Goal: Transaction & Acquisition: Subscribe to service/newsletter

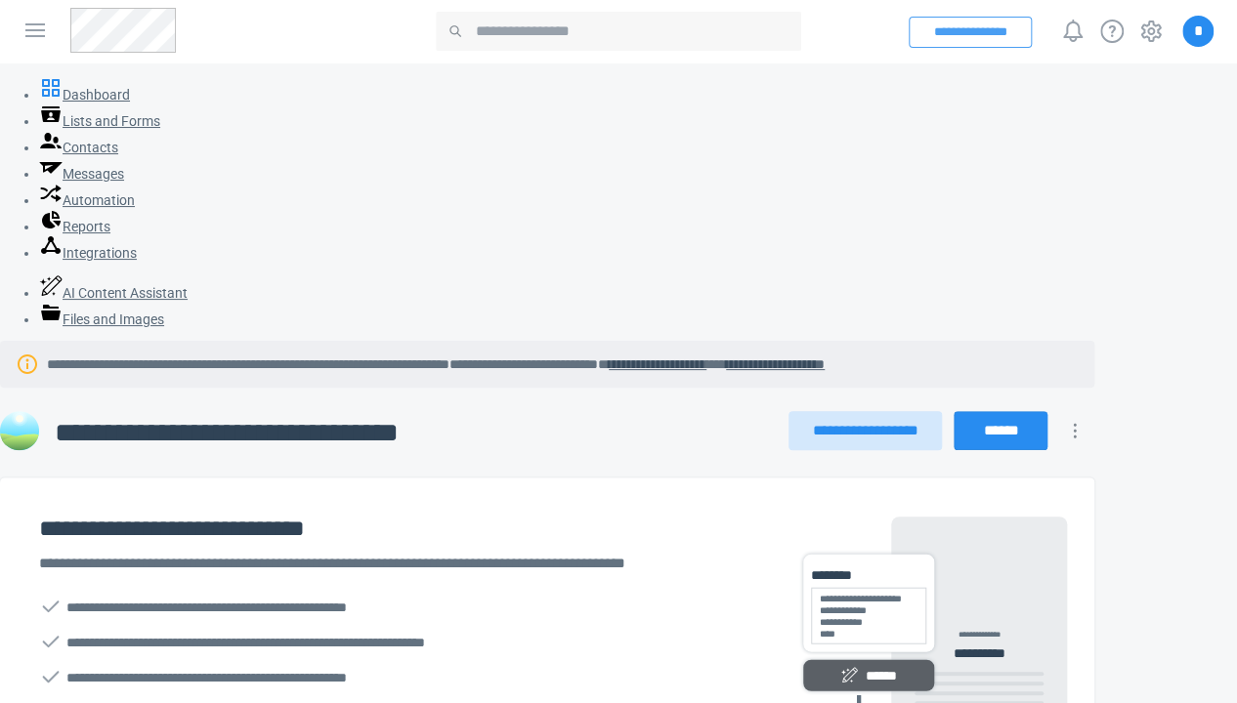
click at [947, 36] on button "**********" at bounding box center [969, 32] width 123 height 31
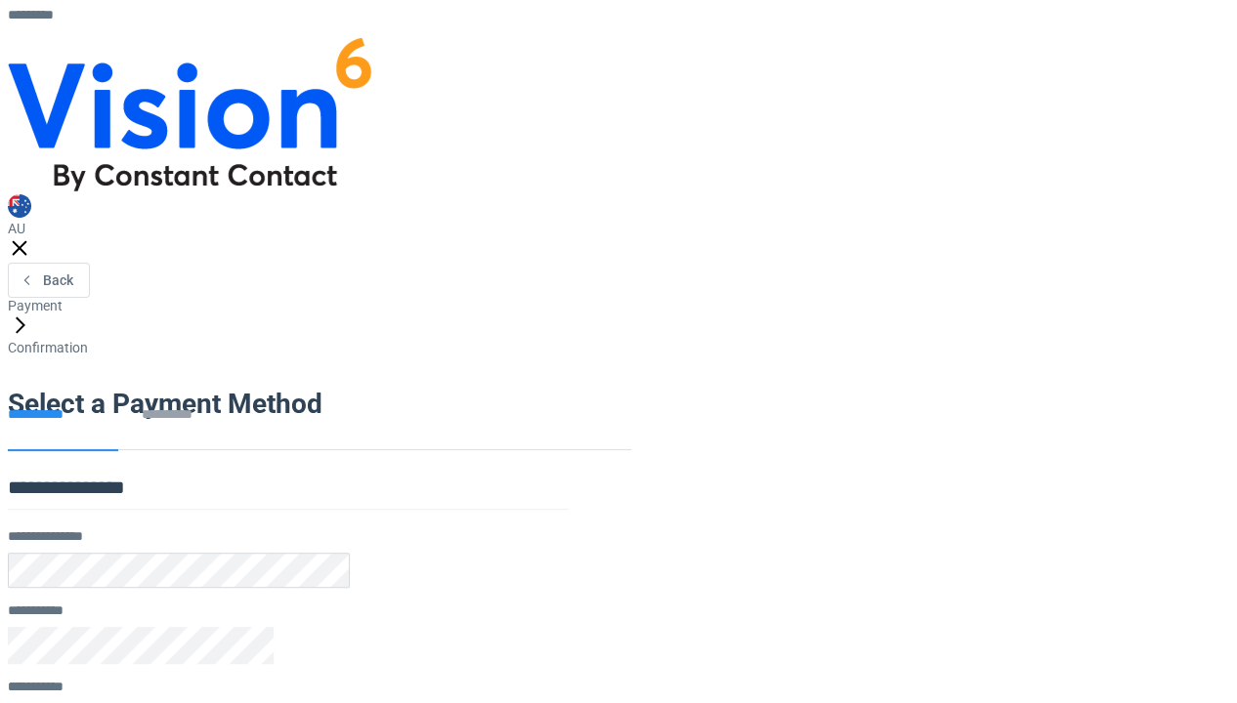
click at [350, 553] on div "**********" at bounding box center [179, 634] width 342 height 211
